Goal: Navigation & Orientation: Go to known website

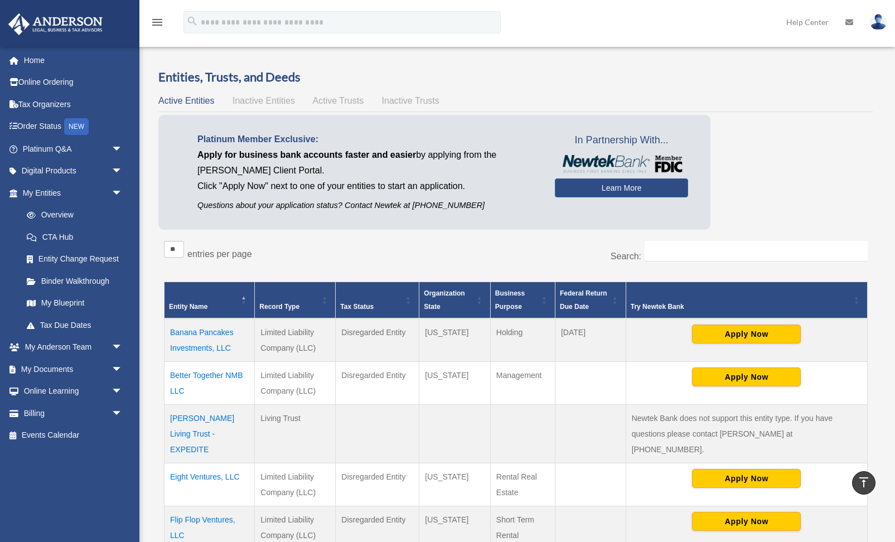
scroll to position [171, 0]
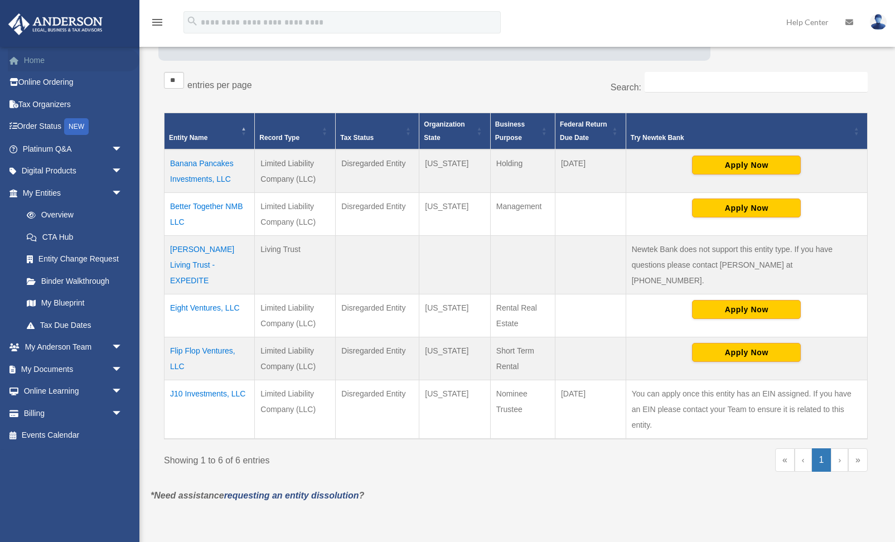
click at [27, 61] on link "Home" at bounding box center [74, 60] width 132 height 22
